Goal: Task Accomplishment & Management: Manage account settings

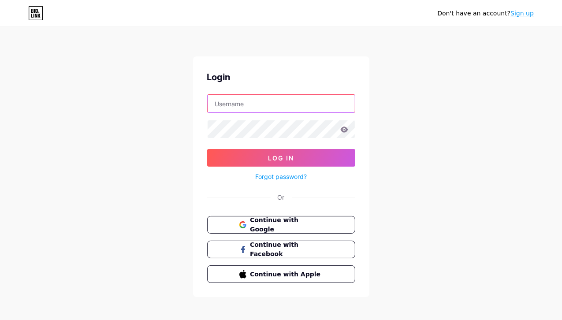
click at [256, 104] on input "text" at bounding box center [281, 104] width 147 height 18
type input "[EMAIL_ADDRESS][DOMAIN_NAME]"
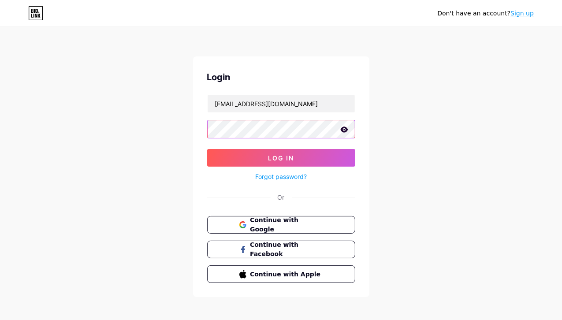
click at [207, 149] on button "Log In" at bounding box center [281, 158] width 148 height 18
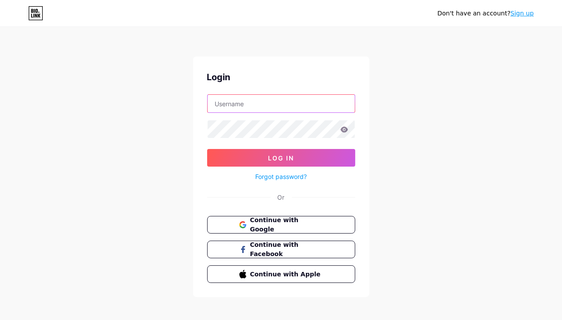
click at [280, 102] on input "text" at bounding box center [281, 104] width 147 height 18
type input "[EMAIL_ADDRESS][DOMAIN_NAME]"
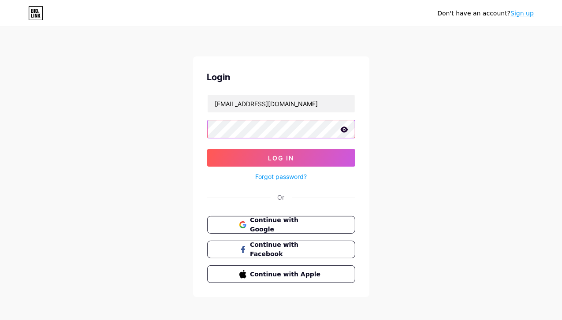
click at [207, 149] on button "Log In" at bounding box center [281, 158] width 148 height 18
click at [535, 149] on div "Don't have an account? Sign up Login huyne12322@gmail.com Log In Forgot passwor…" at bounding box center [281, 162] width 562 height 325
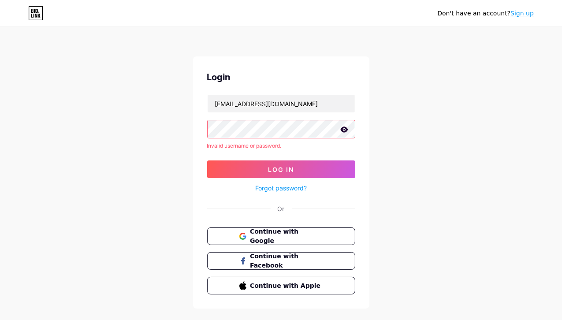
click at [342, 129] on icon at bounding box center [343, 130] width 7 height 6
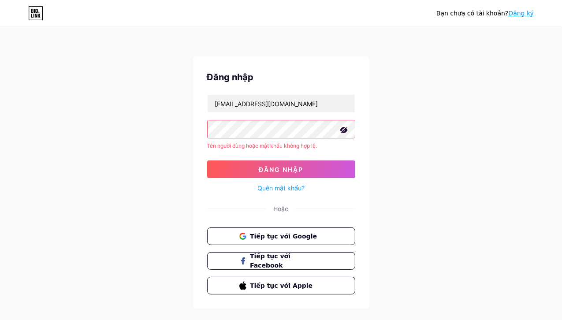
click at [203, 131] on div "Đăng nhập huyne12322@gmail.com Tên người dùng hoặc mật khẩu không hợp lệ. Đăng …" at bounding box center [281, 182] width 176 height 252
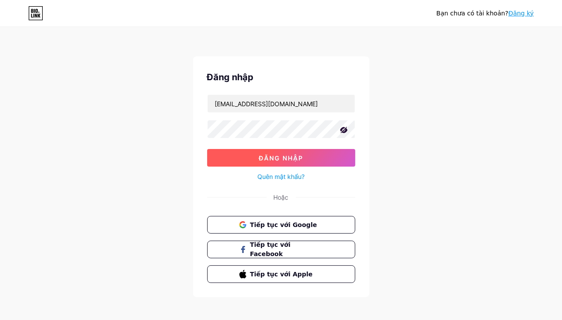
click at [272, 155] on font "Đăng nhập" at bounding box center [281, 157] width 45 height 7
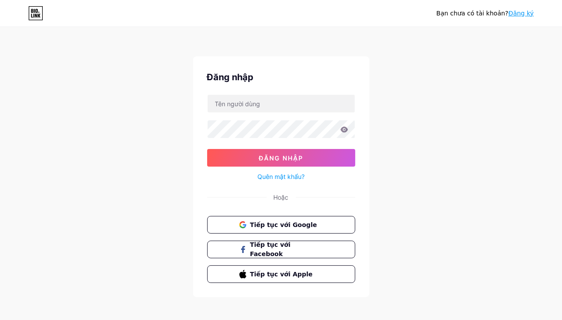
click at [284, 112] on div at bounding box center [281, 103] width 148 height 19
click at [283, 108] on input "text" at bounding box center [281, 104] width 147 height 18
type input "[EMAIL_ADDRESS][DOMAIN_NAME]"
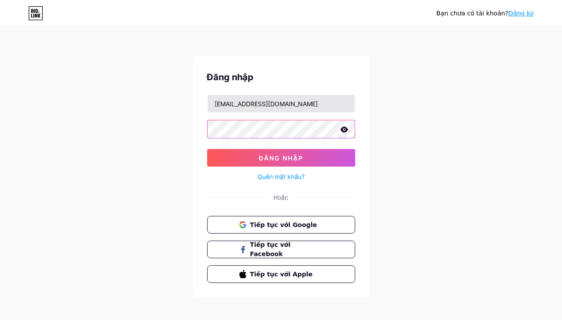
click at [207, 149] on button "Đăng nhập" at bounding box center [281, 158] width 148 height 18
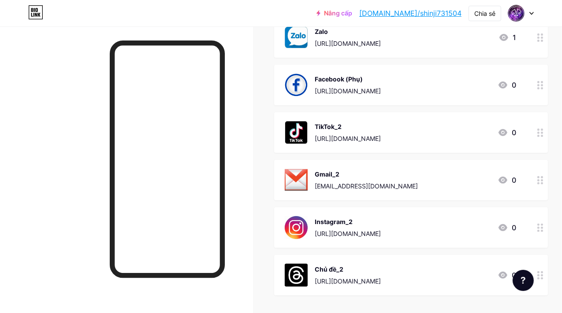
scroll to position [60, 0]
